Goal: Find specific page/section: Find specific page/section

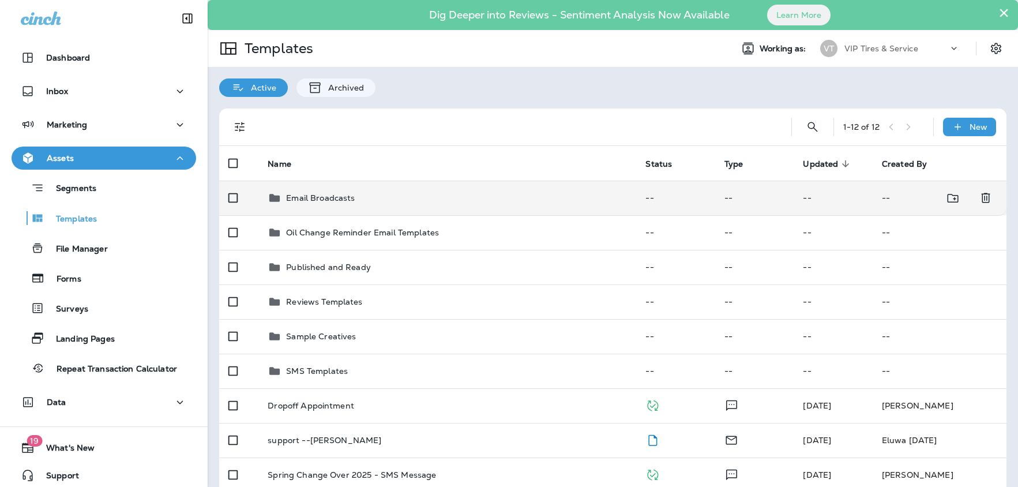
click at [328, 198] on p "Email Broadcasts" at bounding box center [320, 197] width 69 height 9
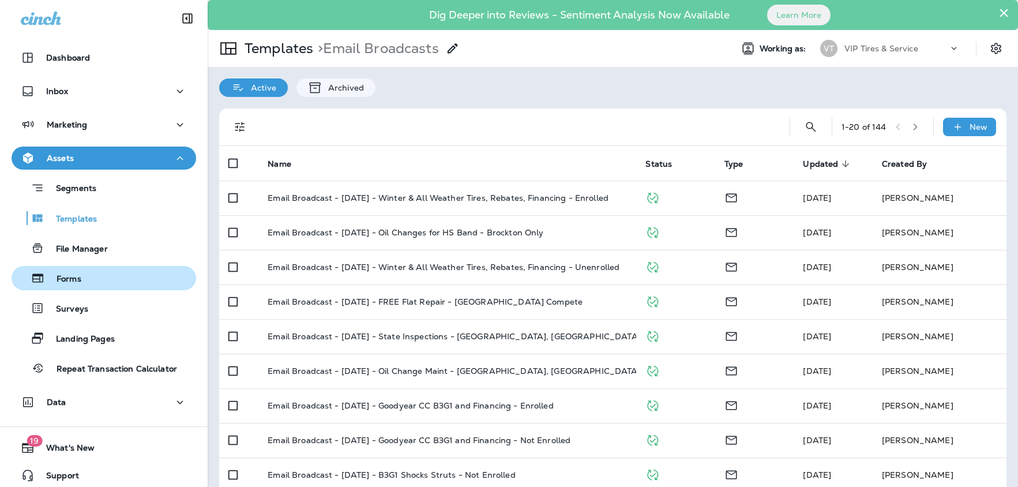
scroll to position [6, 0]
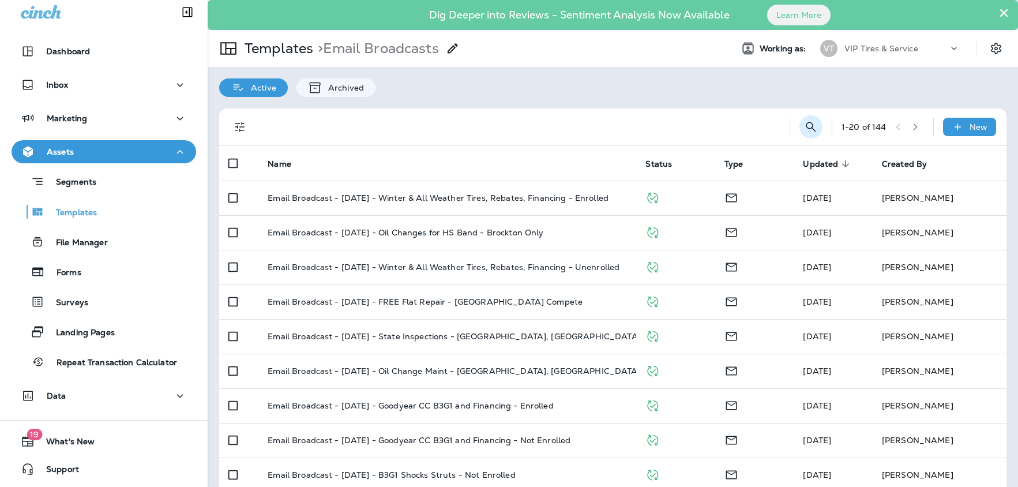
click at [809, 123] on icon "Search Templates" at bounding box center [811, 127] width 14 height 14
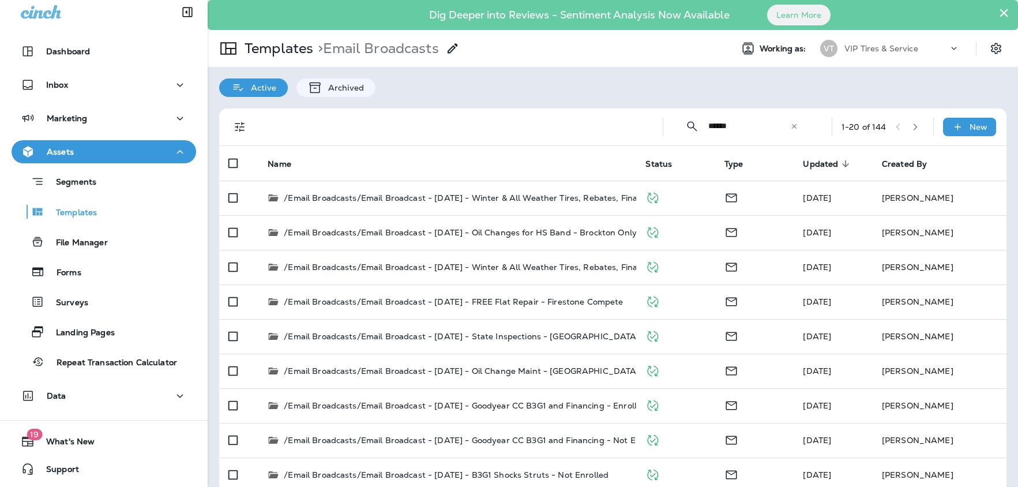
type input "******"
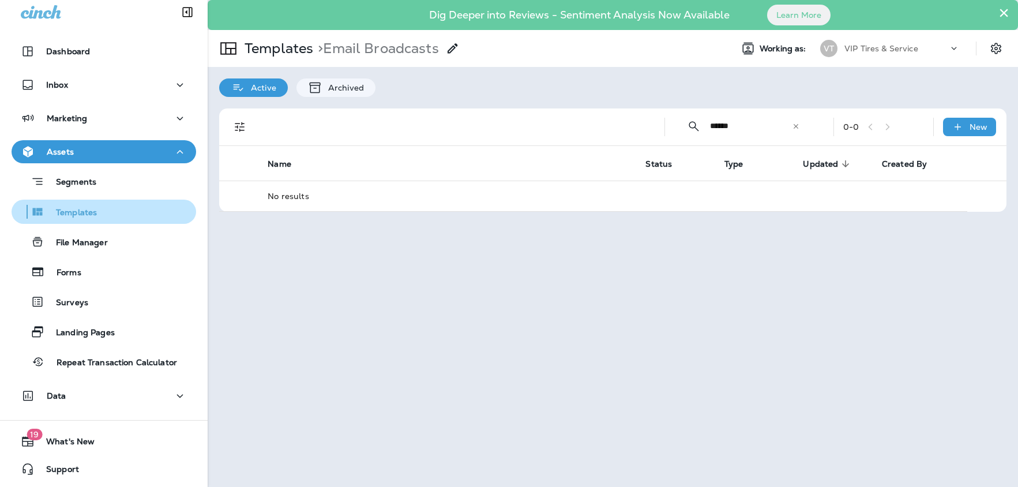
click at [83, 214] on p "Templates" at bounding box center [70, 213] width 52 height 11
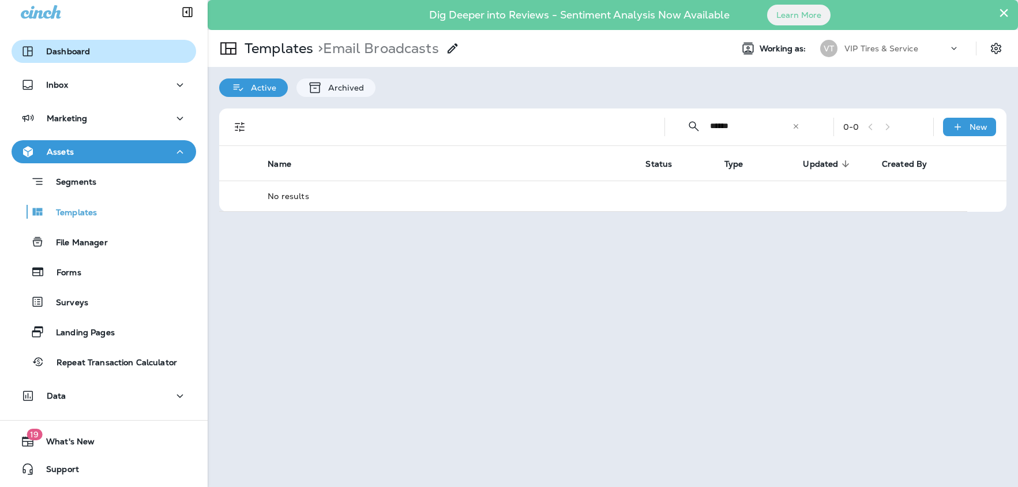
click at [74, 55] on p "Dashboard" at bounding box center [68, 51] width 44 height 9
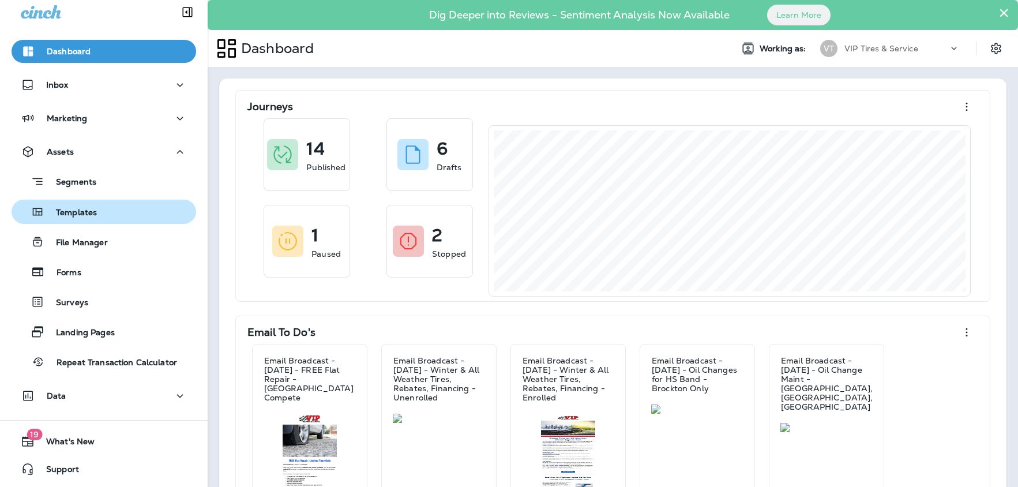
click at [70, 214] on p "Templates" at bounding box center [70, 213] width 52 height 11
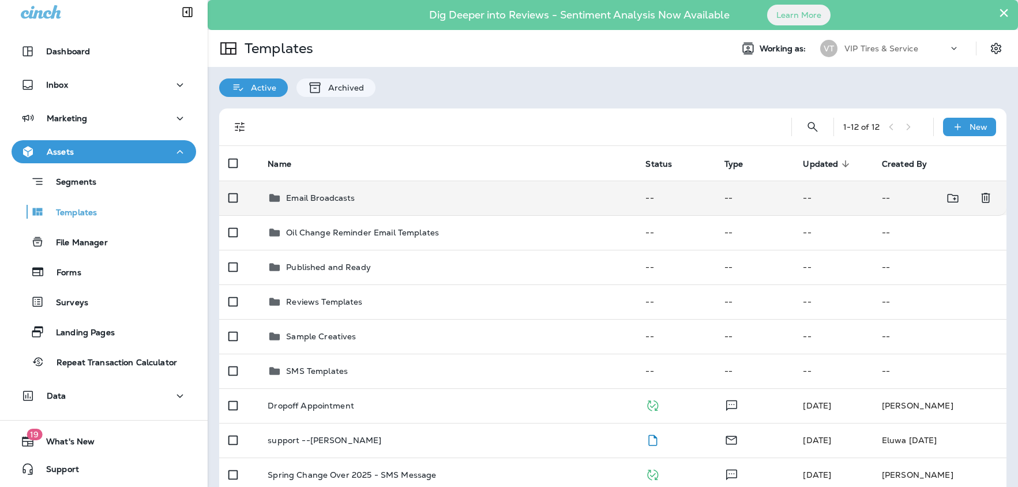
click at [359, 204] on div "Email Broadcasts" at bounding box center [447, 198] width 359 height 14
